Goal: Task Accomplishment & Management: Use online tool/utility

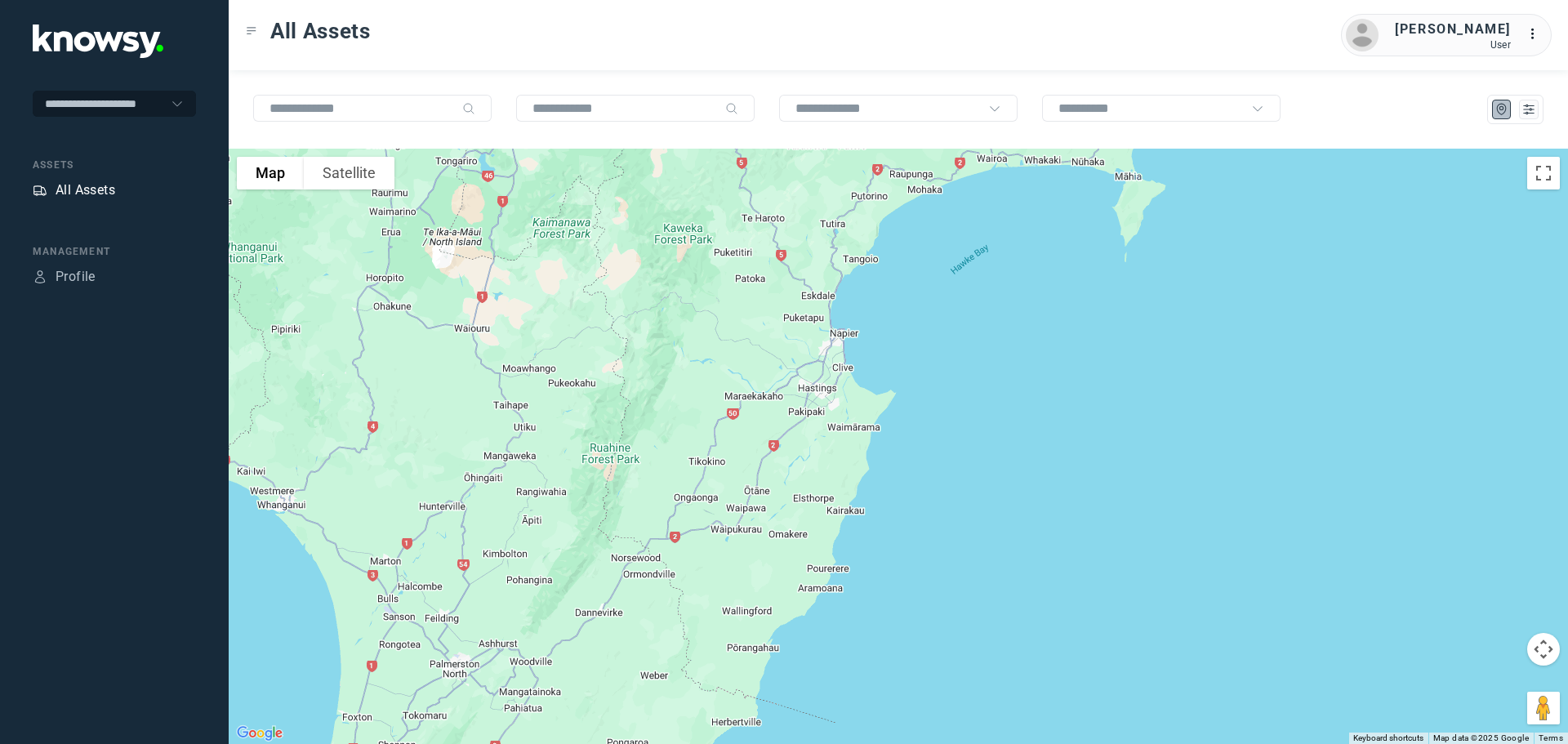
click at [105, 188] on div "All Assets" at bounding box center [84, 190] width 59 height 19
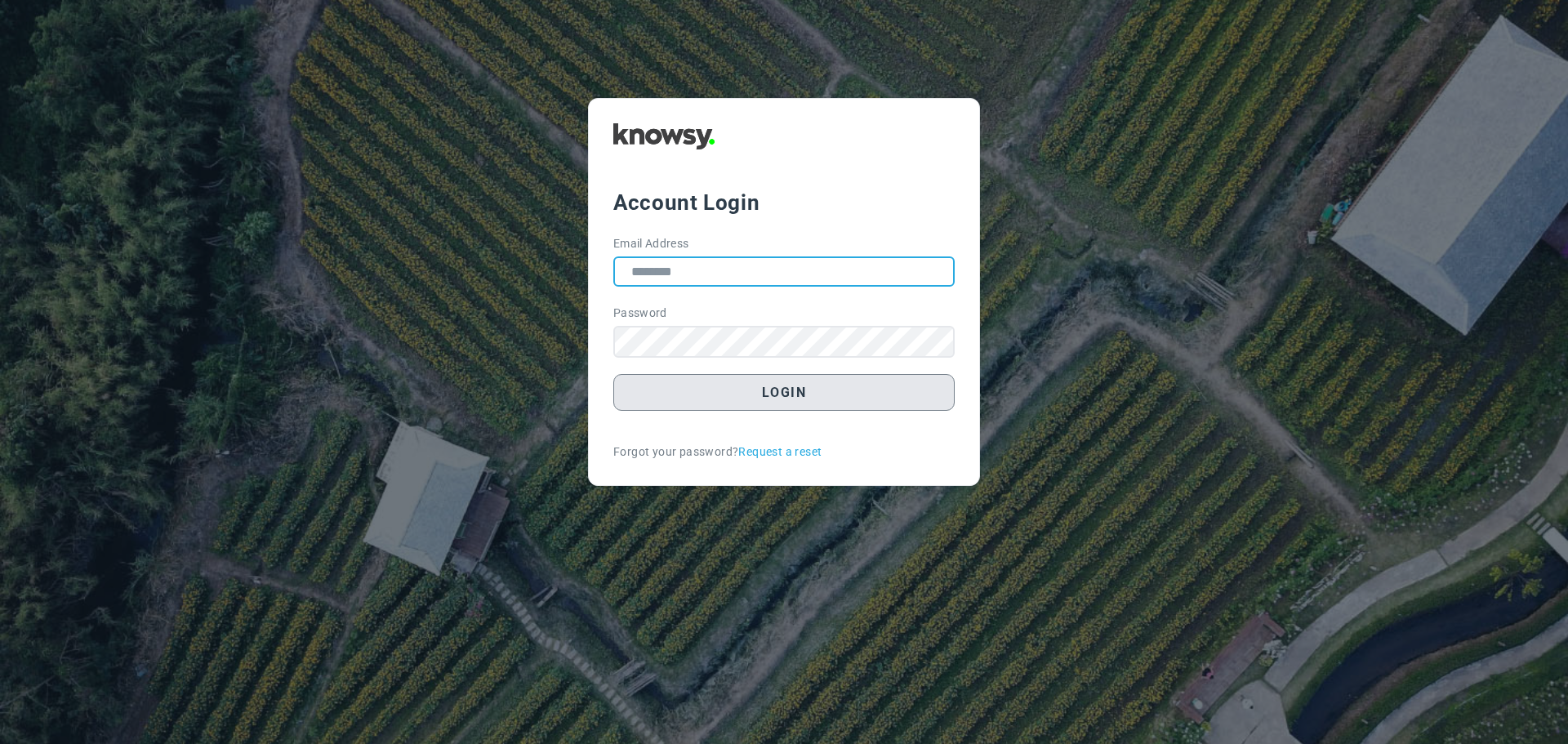
type input "**********"
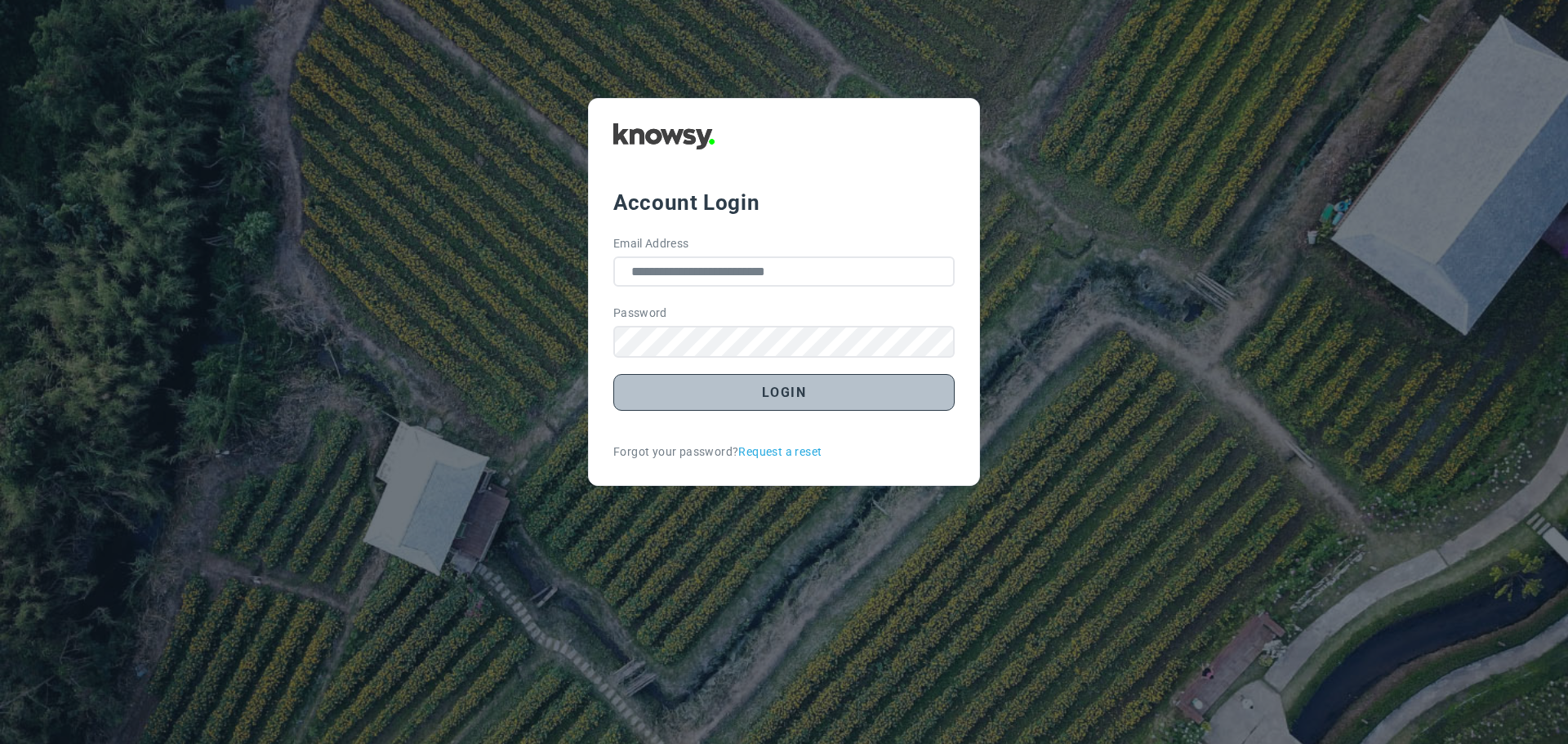
click at [732, 389] on button "Login" at bounding box center [784, 392] width 342 height 37
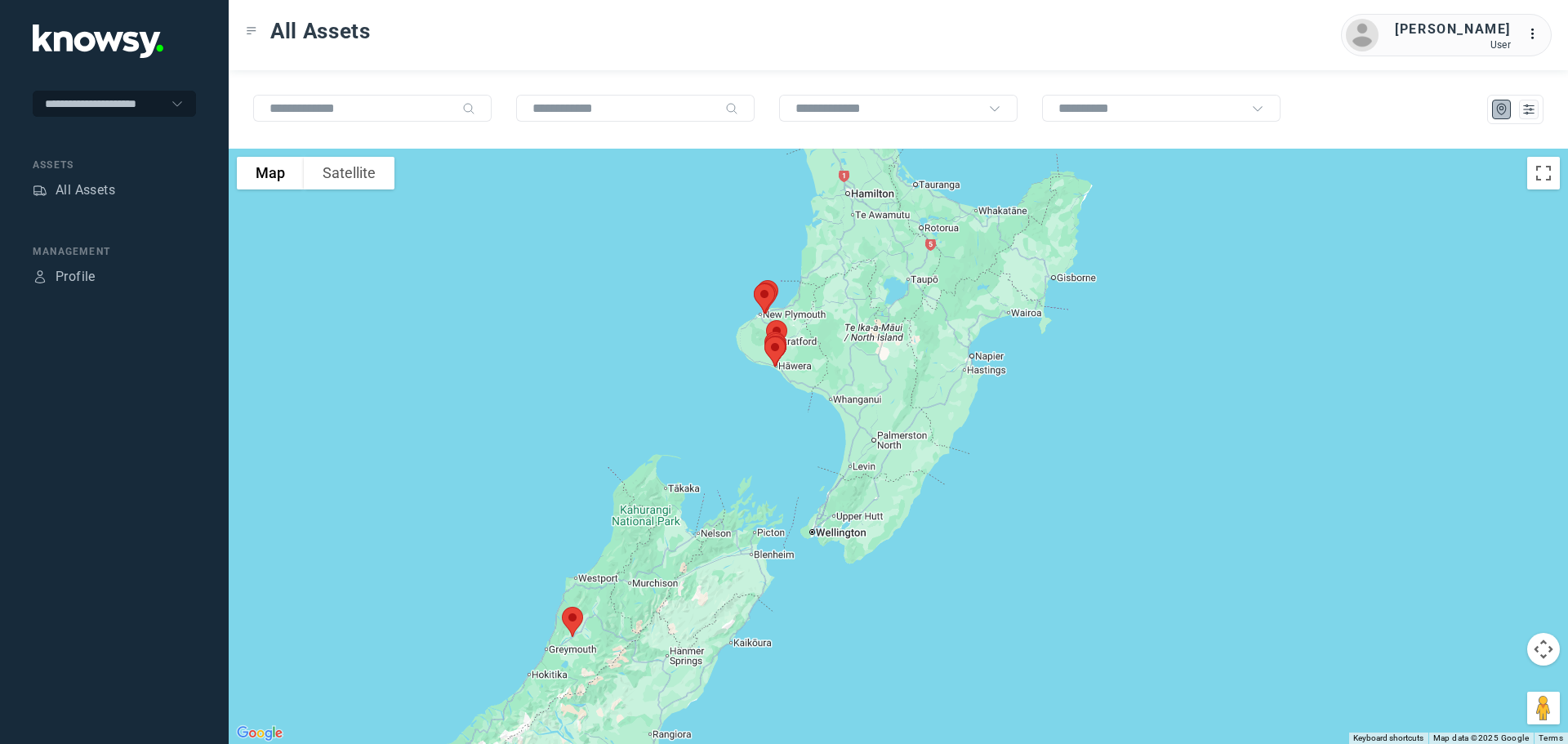
drag, startPoint x: 878, startPoint y: 347, endPoint x: 611, endPoint y: 397, distance: 271.6
click at [611, 397] on div at bounding box center [898, 446] width 1339 height 595
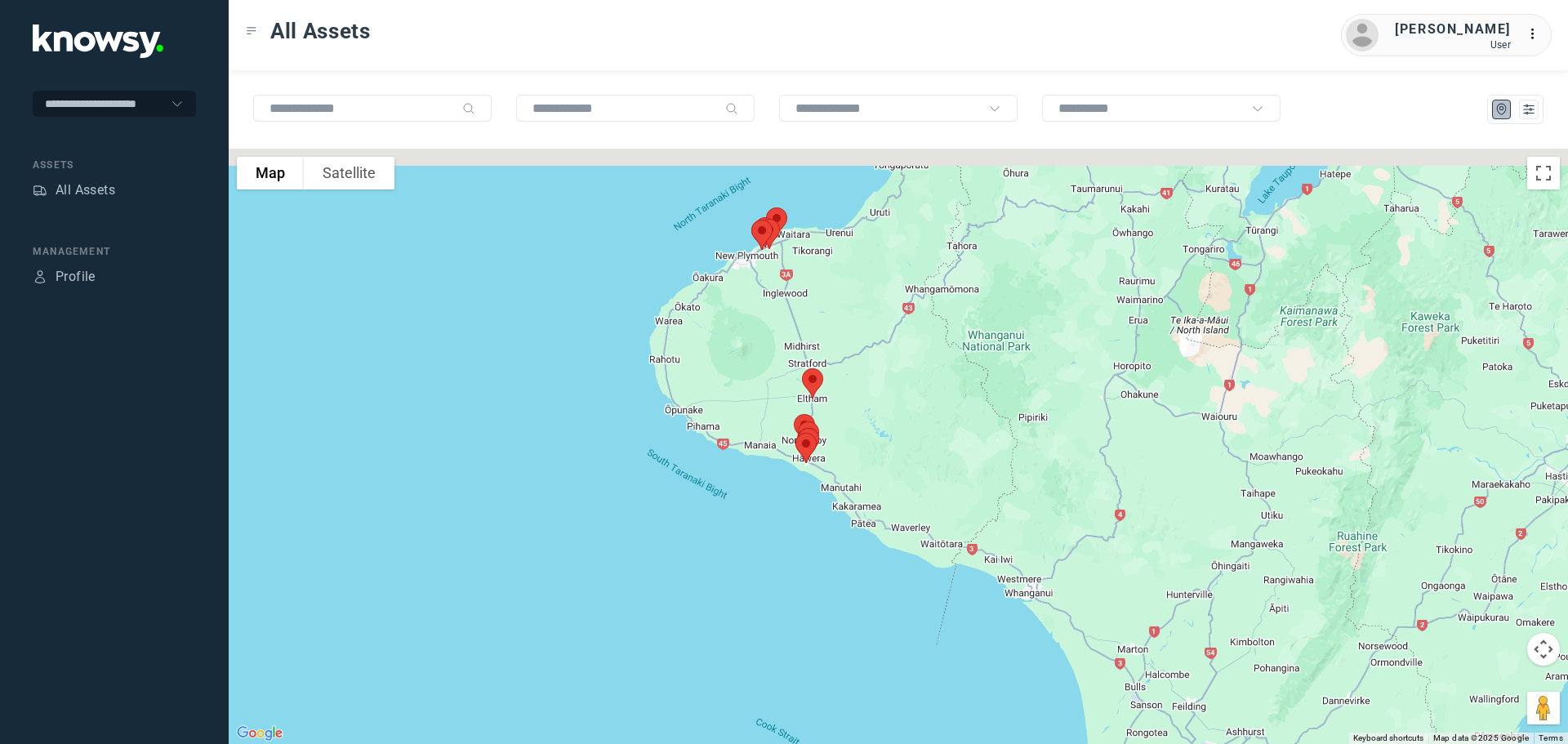
drag, startPoint x: 768, startPoint y: 367, endPoint x: 686, endPoint y: 481, distance: 140.4
click at [686, 481] on div at bounding box center [898, 446] width 1339 height 595
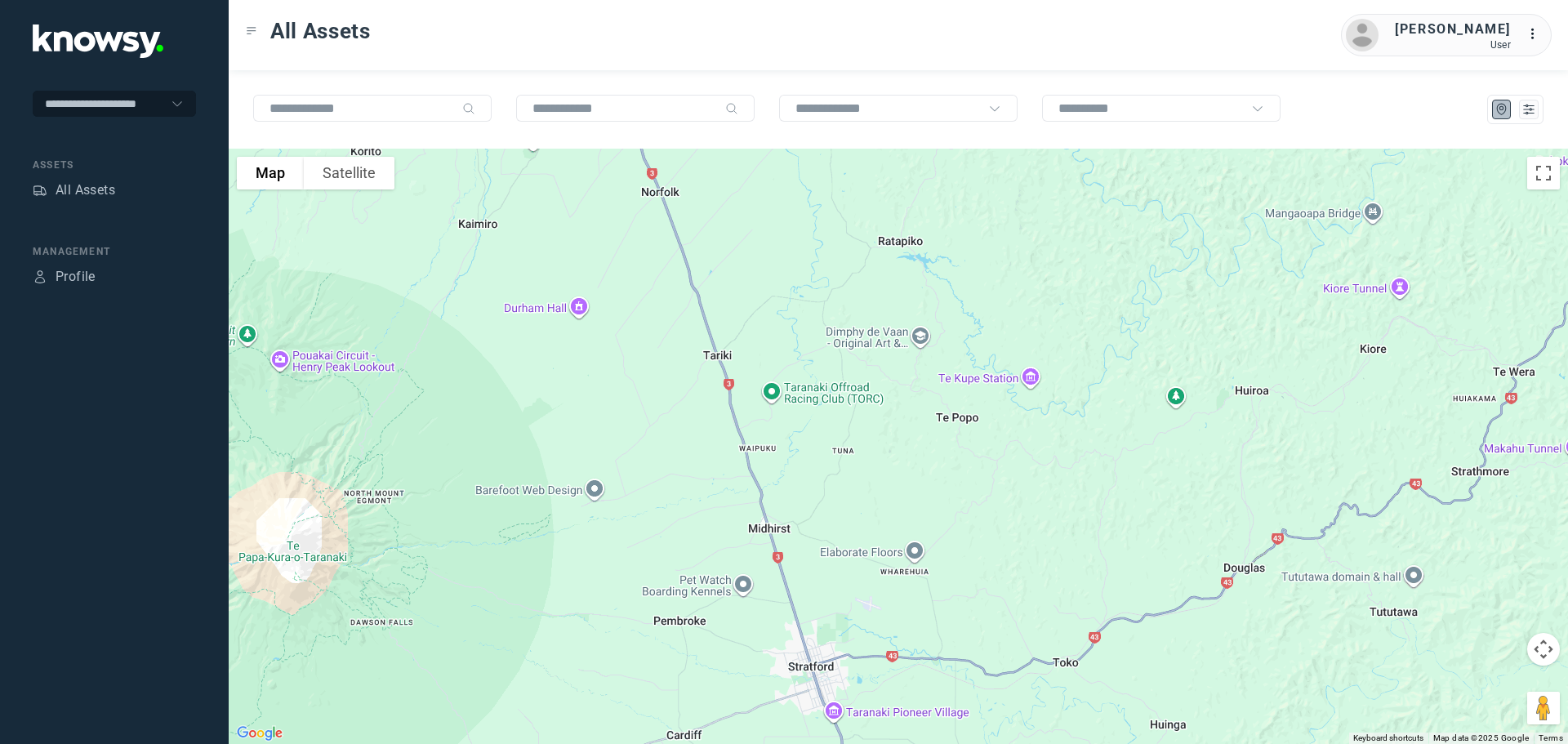
drag, startPoint x: 619, startPoint y: 561, endPoint x: 653, endPoint y: 70, distance: 492.2
click at [653, 78] on div "To navigate the map with touch gestures double-tap and hold your finger on the …" at bounding box center [898, 407] width 1339 height 674
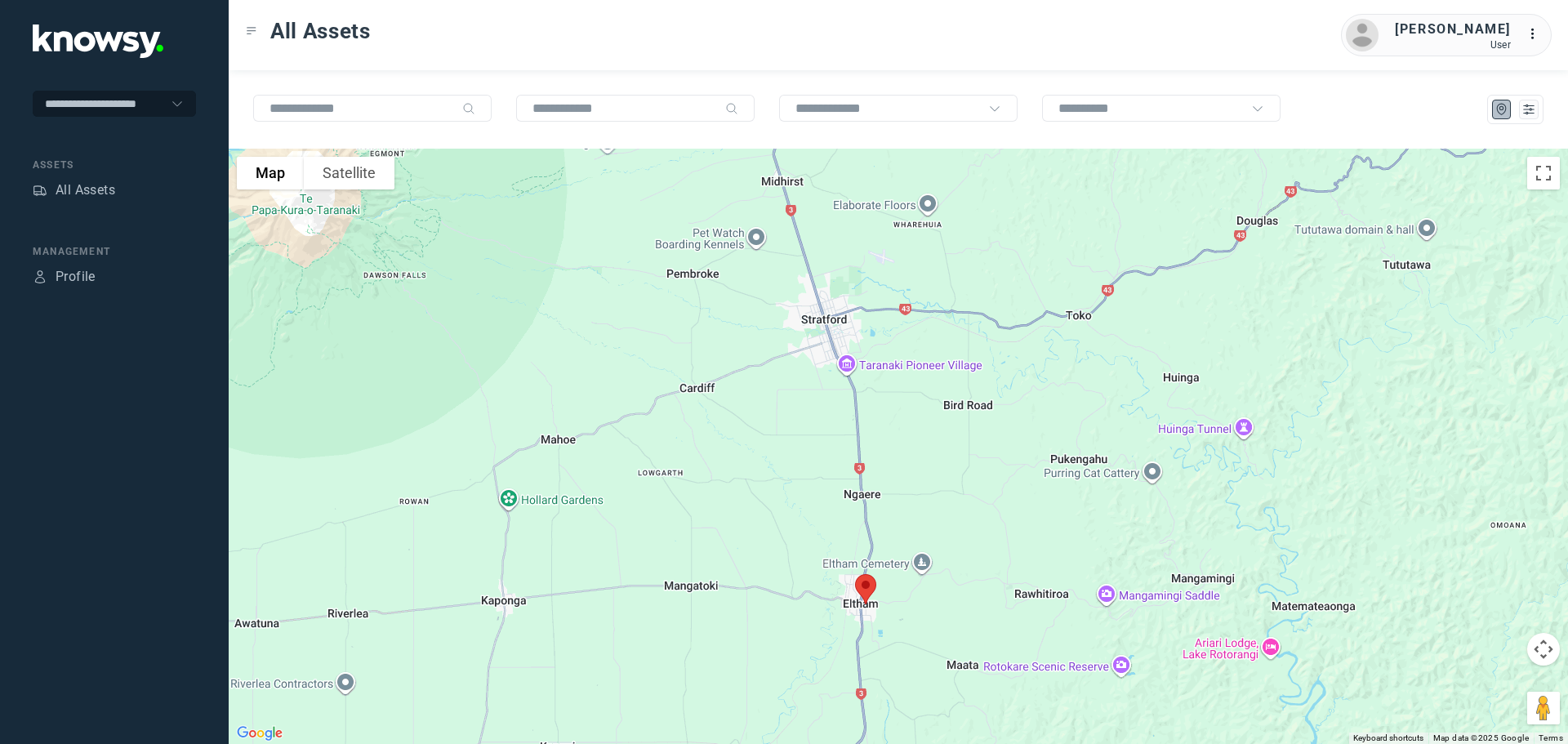
drag, startPoint x: 738, startPoint y: 384, endPoint x: 660, endPoint y: 174, distance: 224.0
click at [667, 179] on div at bounding box center [898, 446] width 1339 height 595
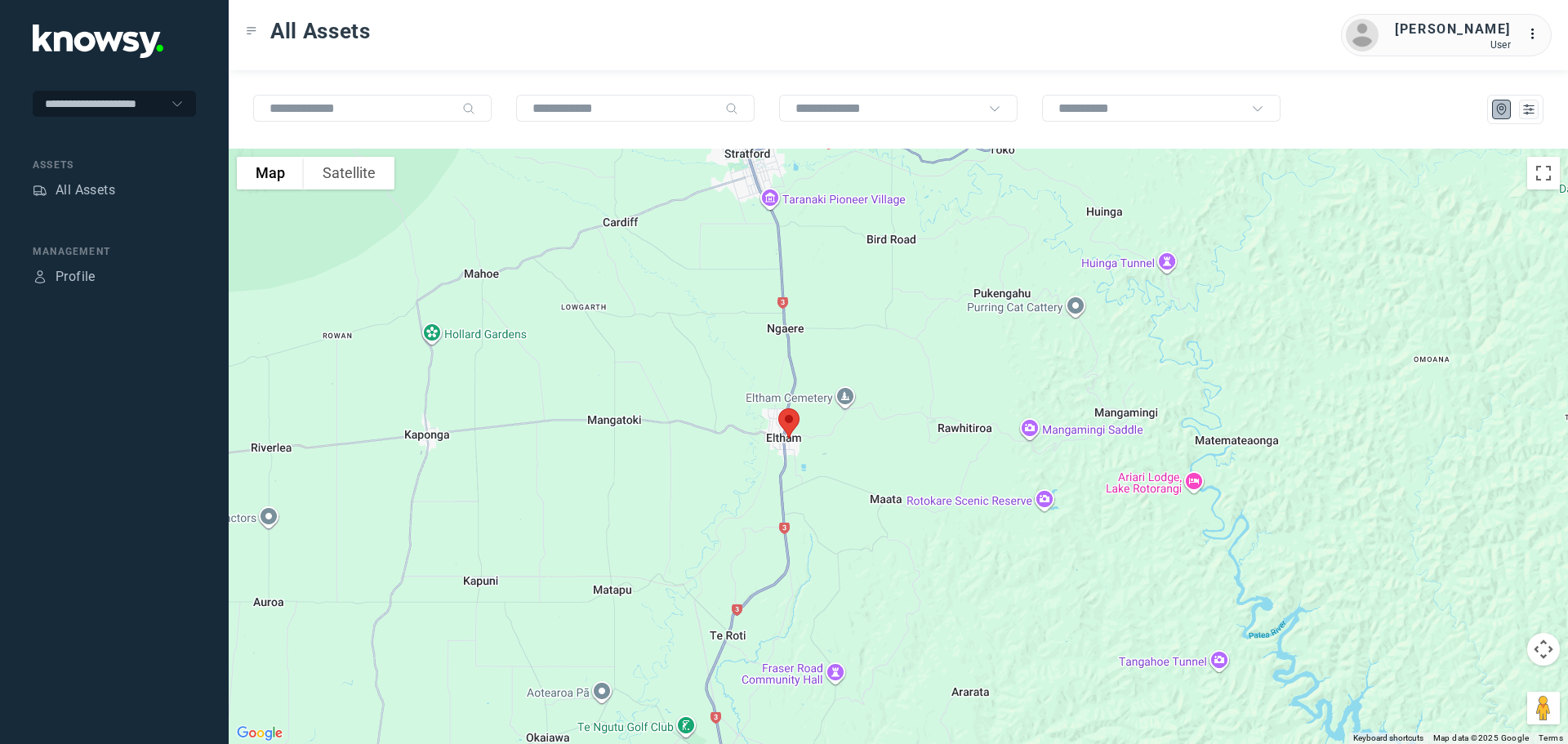
click at [793, 416] on img at bounding box center [788, 423] width 34 height 44
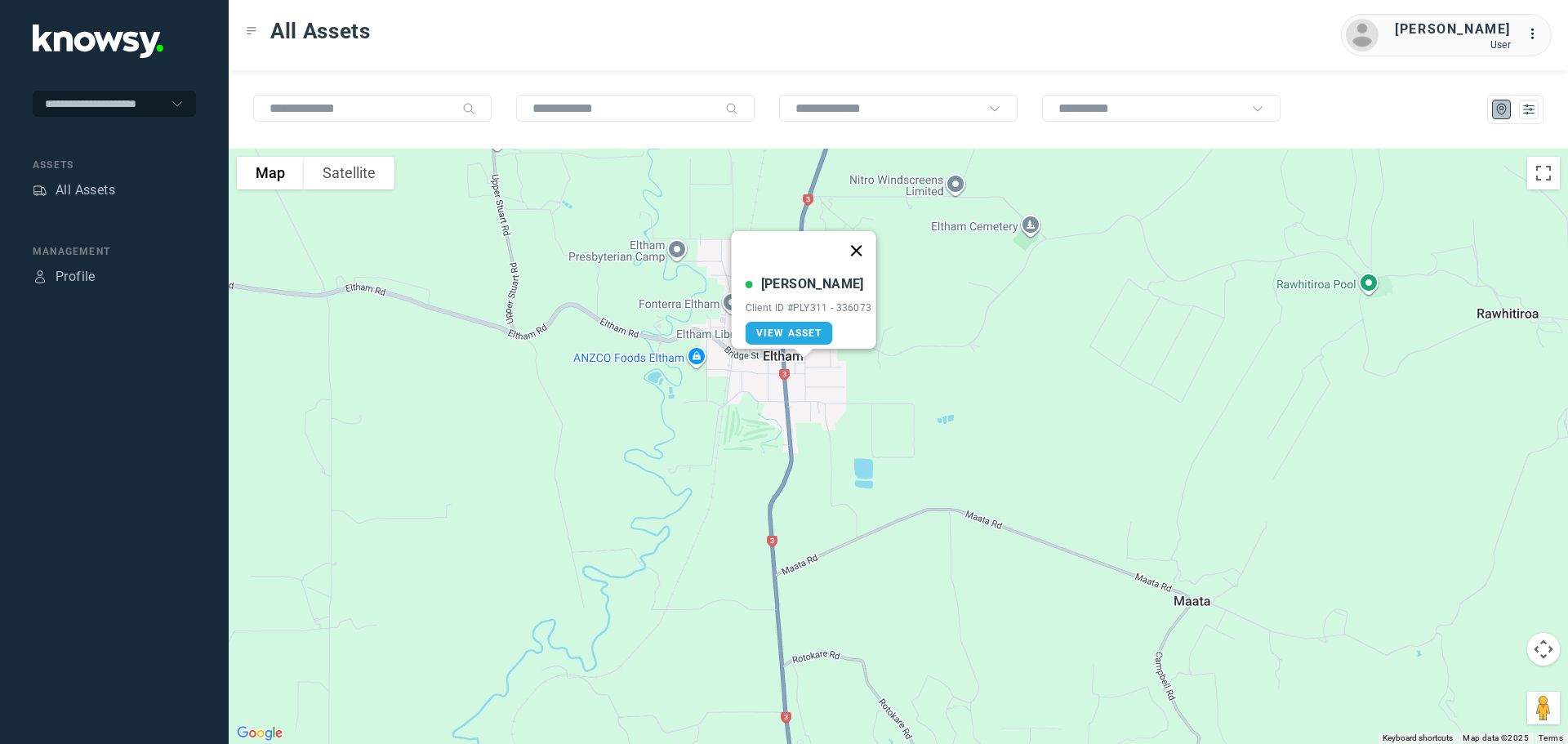
click at [867, 240] on button "Close" at bounding box center [855, 251] width 39 height 39
